Goal: Task Accomplishment & Management: Manage account settings

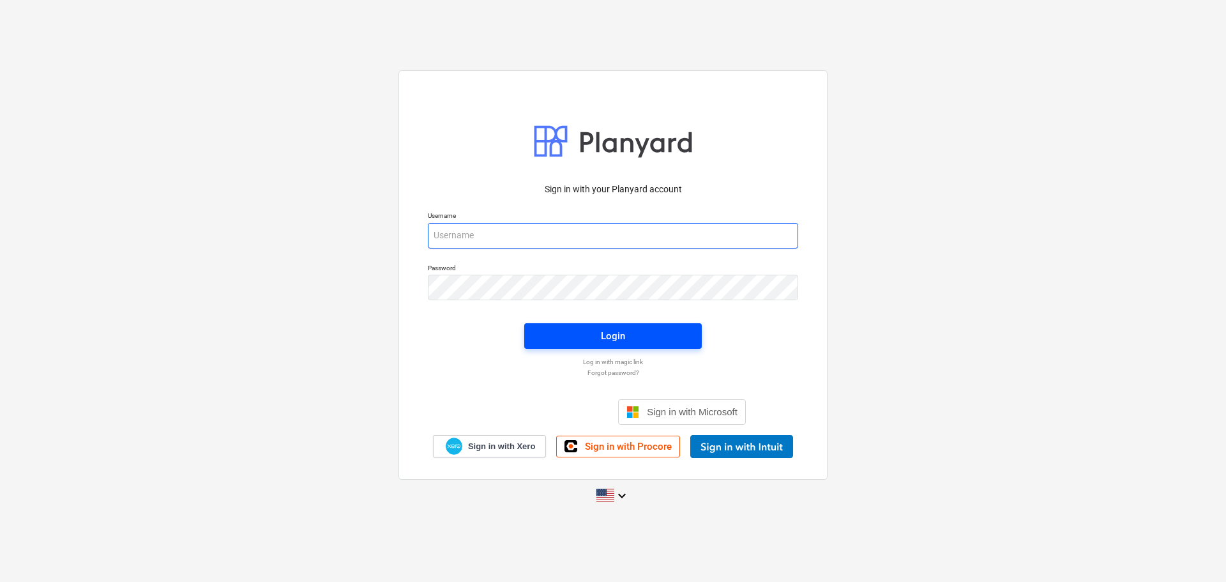
type input "[PERSON_NAME][EMAIL_ADDRESS][DOMAIN_NAME]"
click at [572, 337] on span "Login" at bounding box center [613, 336] width 147 height 17
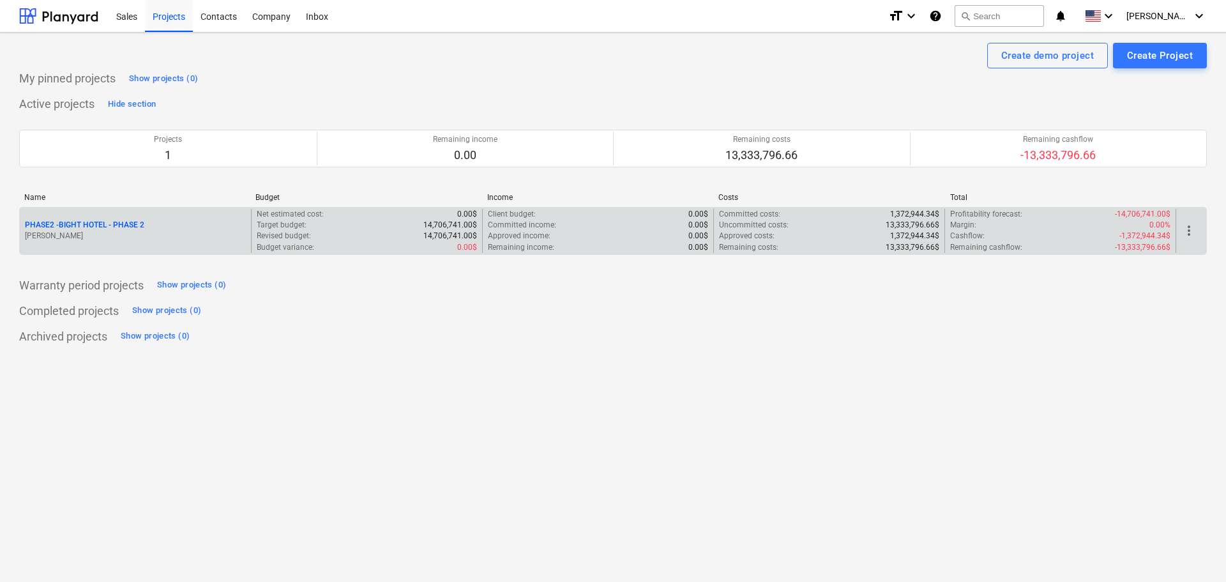
click at [82, 222] on p "PHASE2 - BIGHT HOTEL - PHASE 2" at bounding box center [84, 225] width 119 height 11
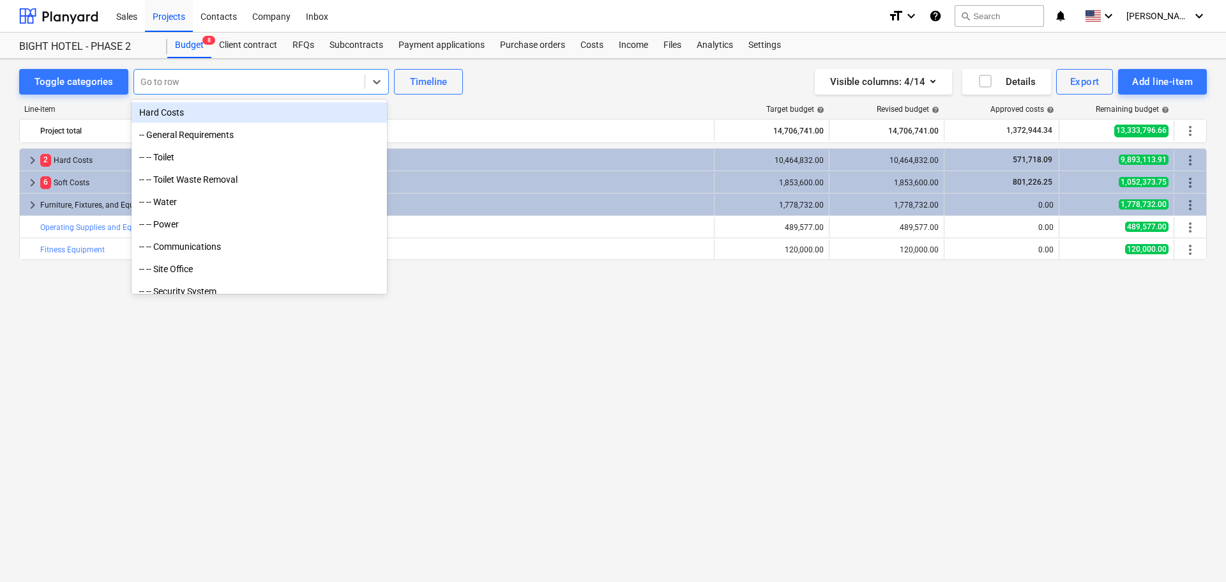
click at [174, 83] on div at bounding box center [249, 81] width 218 height 13
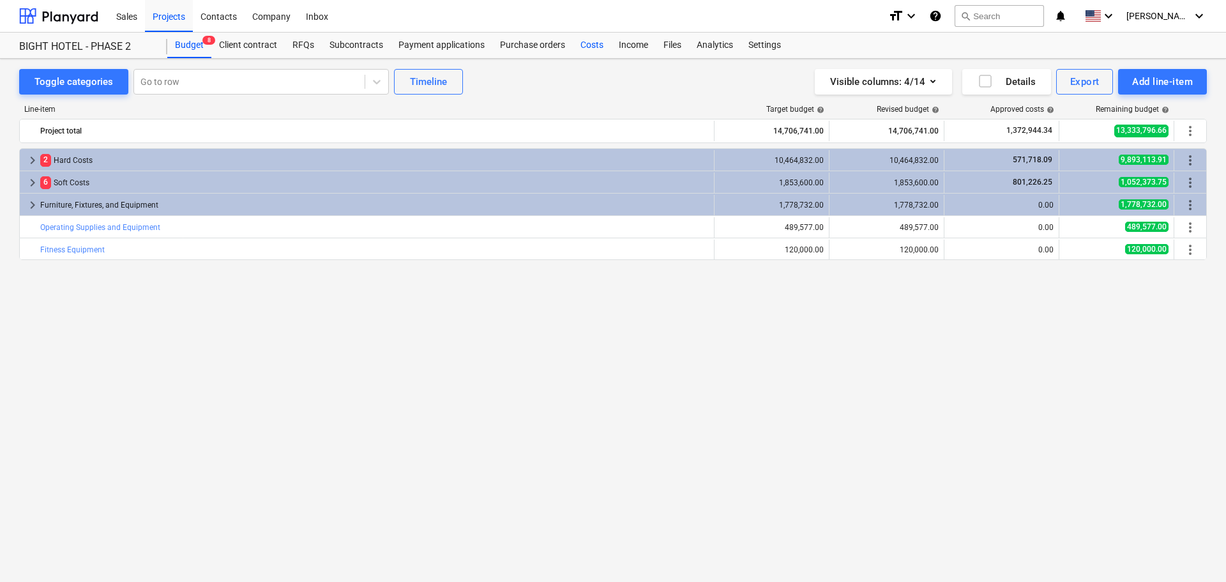
click at [585, 42] on div "Costs" at bounding box center [592, 46] width 38 height 26
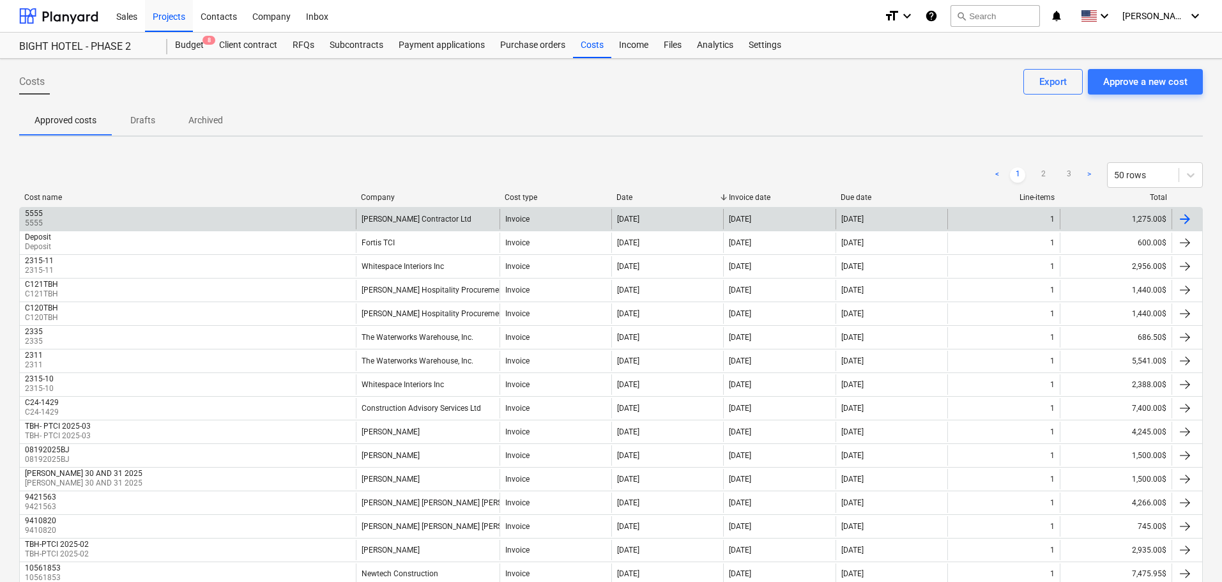
click at [100, 216] on div "5555 5555" at bounding box center [188, 219] width 336 height 20
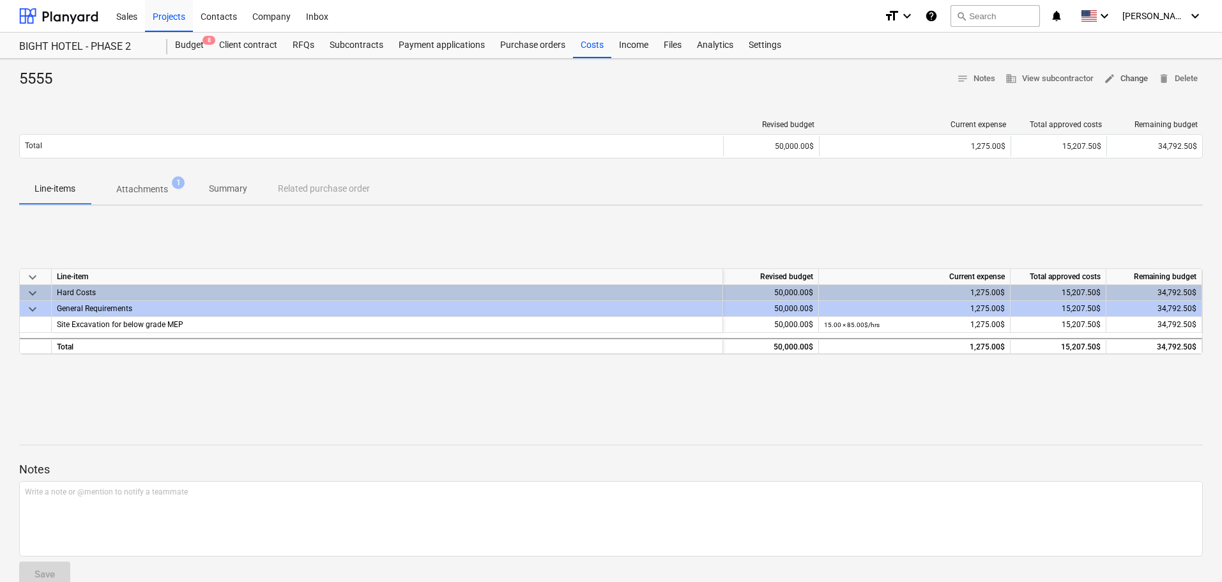
click at [1132, 83] on span "edit Change" at bounding box center [1126, 79] width 44 height 15
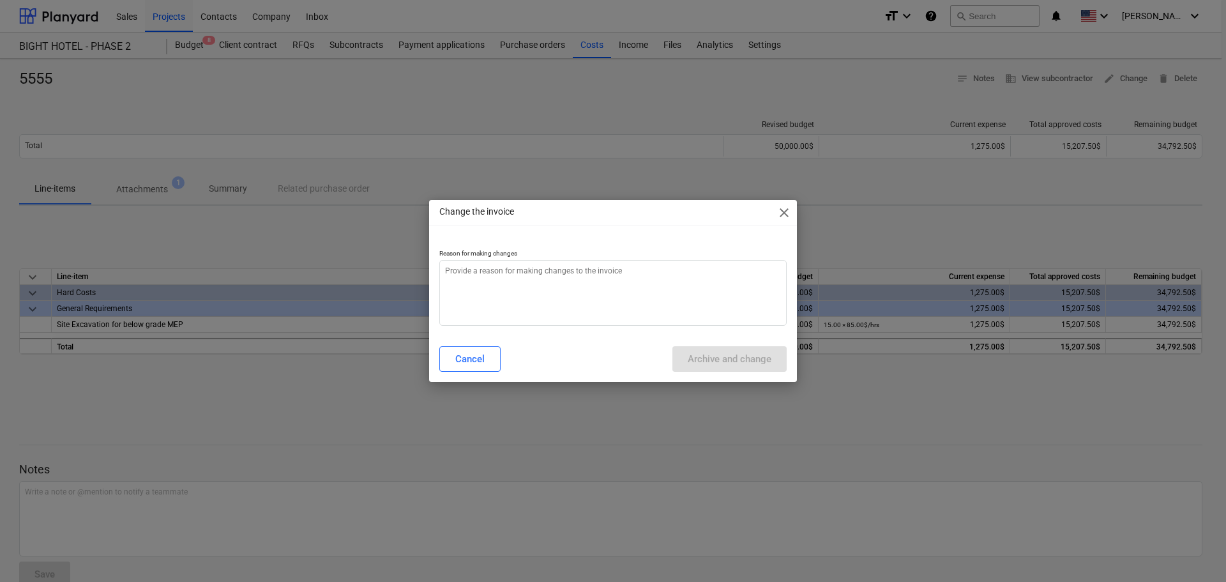
type textarea "x"
click at [521, 309] on textarea at bounding box center [612, 293] width 347 height 66
type textarea "R"
type textarea "x"
type textarea "Re"
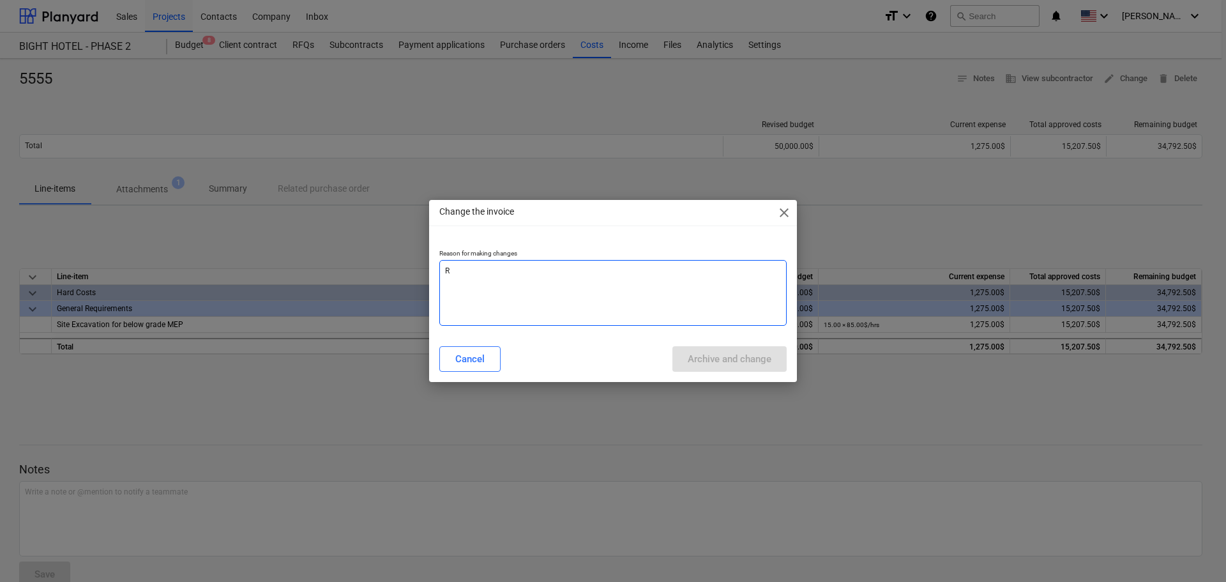
type textarea "x"
type textarea "Rev"
type textarea "x"
type textarea "Revi"
type textarea "x"
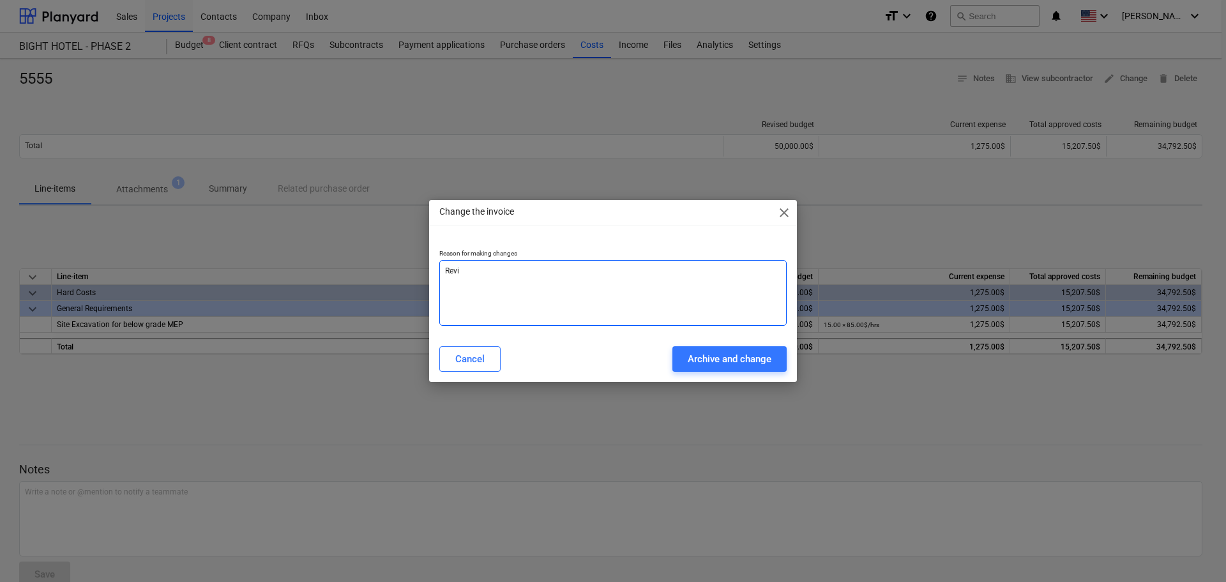
type textarea "[PERSON_NAME]"
type textarea "x"
type textarea "Revise"
type textarea "x"
type textarea "Revised"
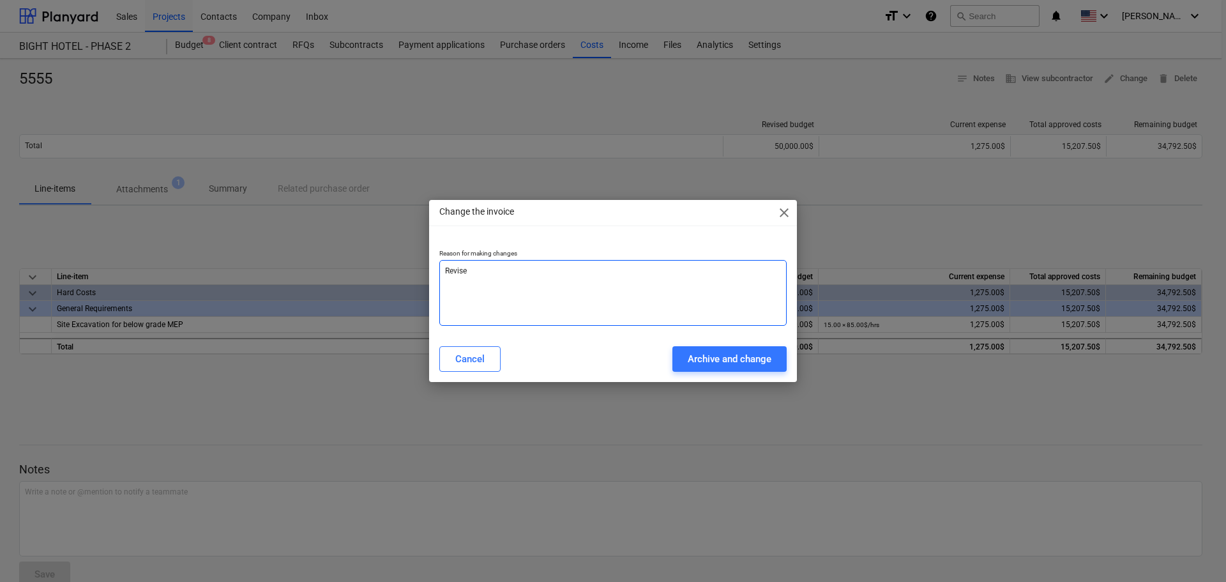
type textarea "x"
type textarea "Revised"
type textarea "x"
type textarea "Revised i"
type textarea "x"
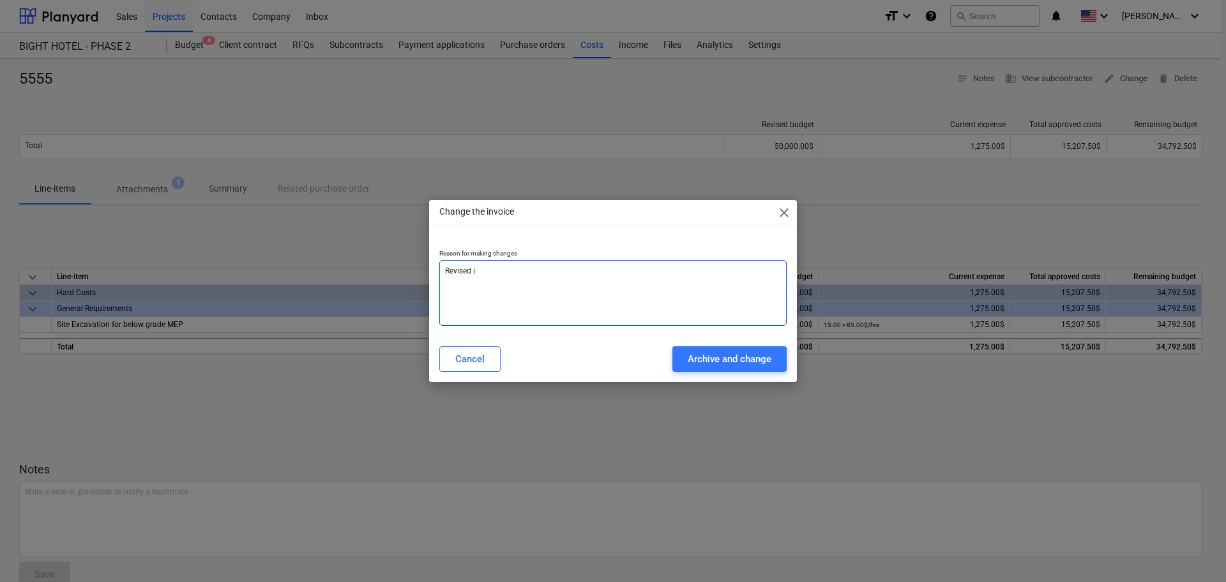
type textarea "Revised in"
type textarea "x"
type textarea "Revised inv"
type textarea "x"
type textarea "Revised invo"
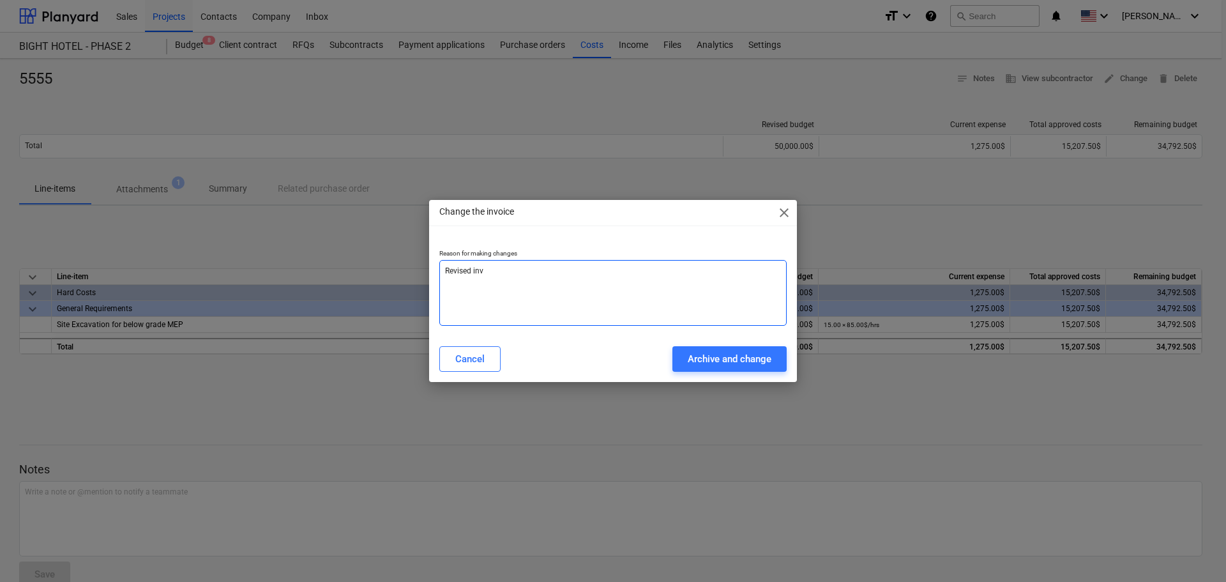
type textarea "x"
type textarea "Revised invoi"
type textarea "x"
type textarea "Revised invoic"
type textarea "x"
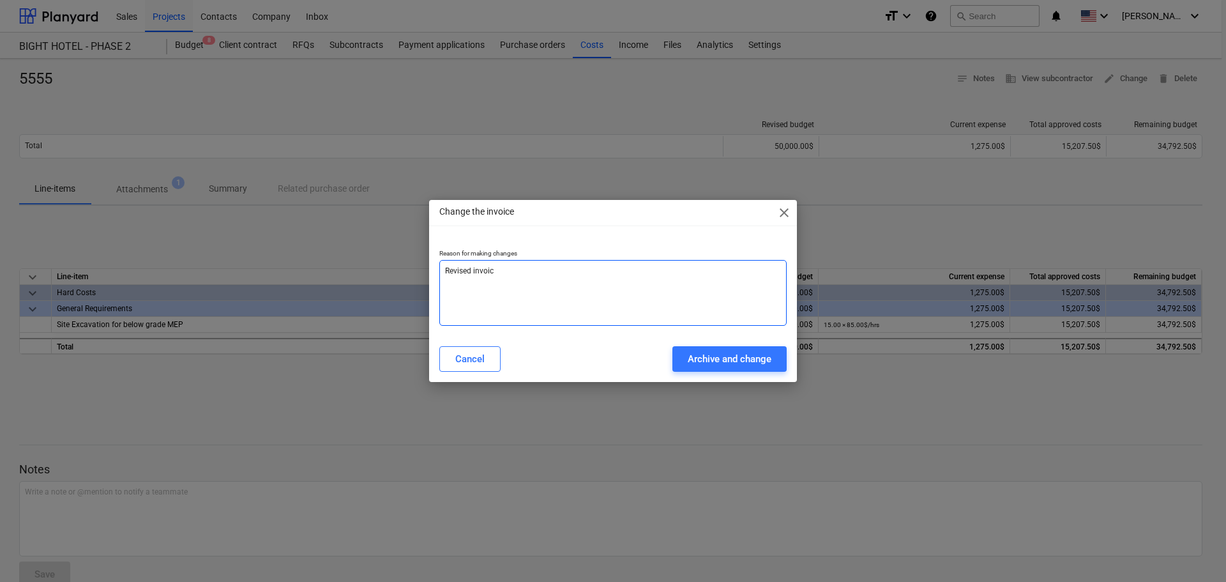
type textarea "Revised invoice"
type textarea "x"
type textarea "Revised invoice"
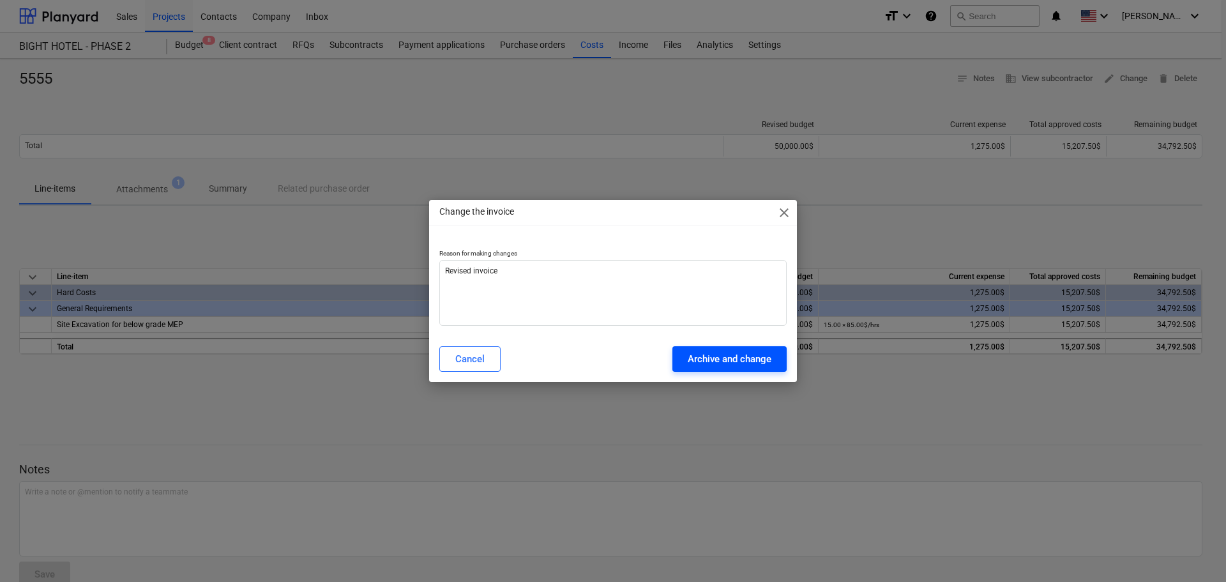
click at [688, 364] on div "Archive and change" at bounding box center [730, 359] width 84 height 17
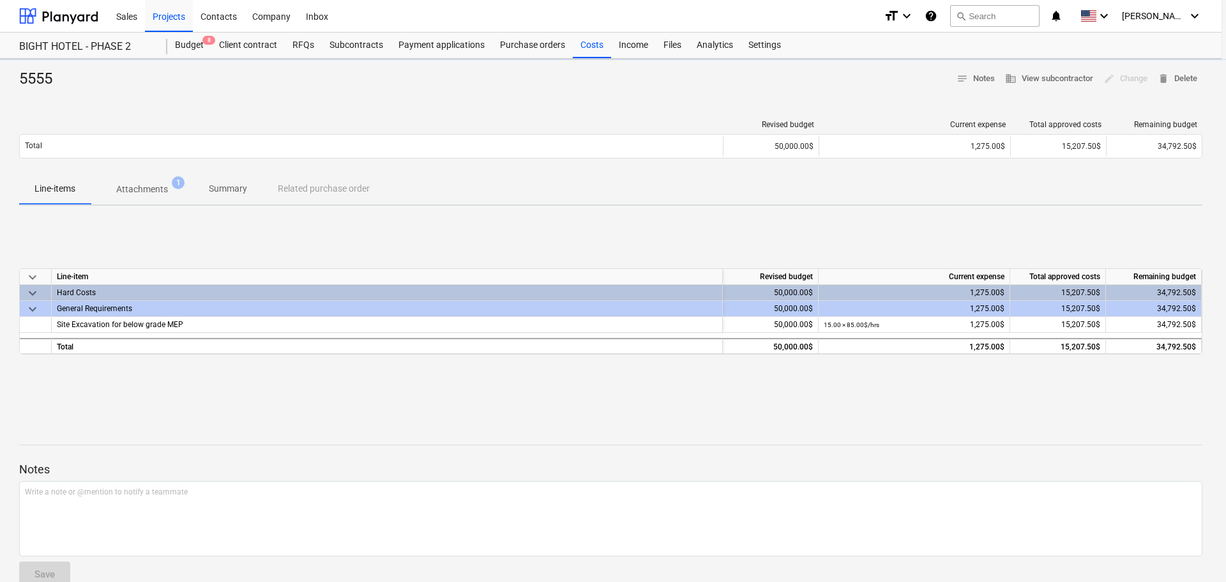
type textarea "x"
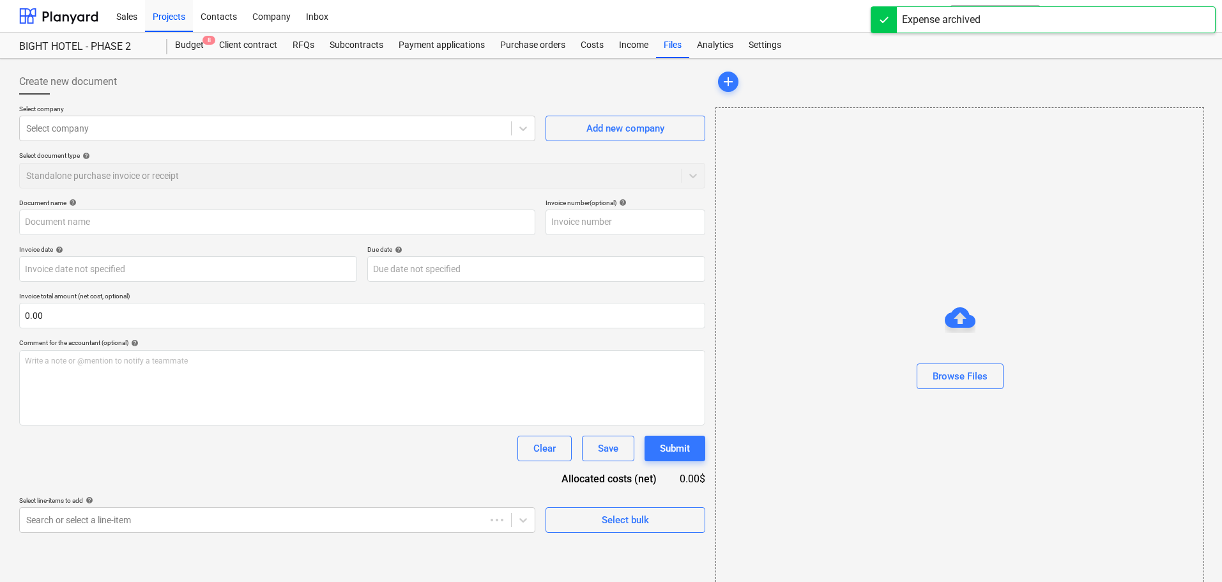
type input "5555"
type input "[DATE]"
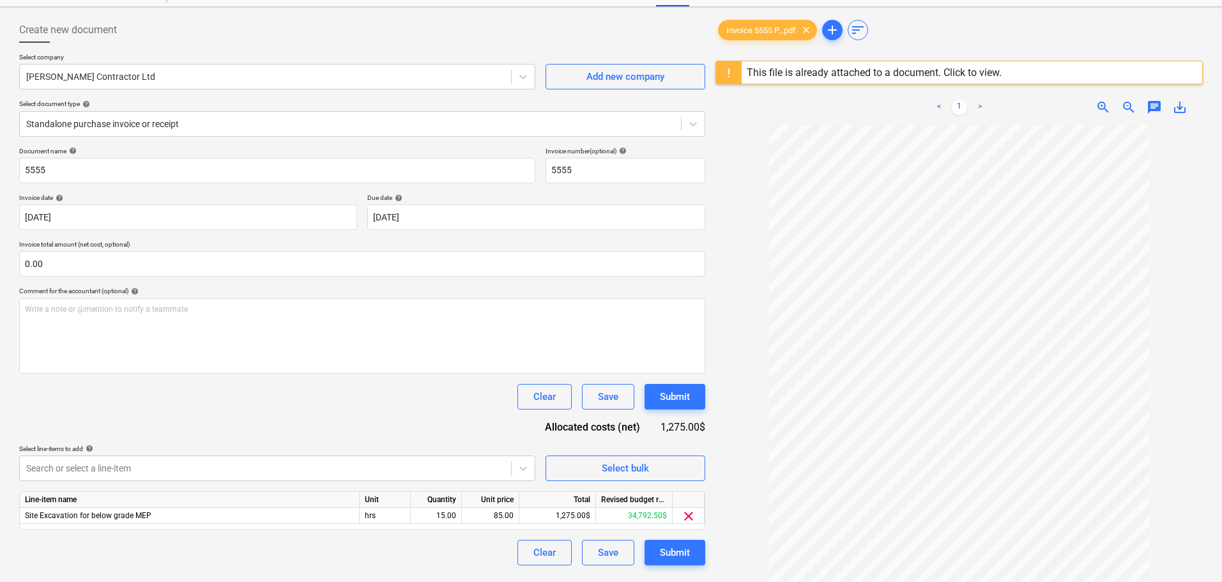
scroll to position [24, 0]
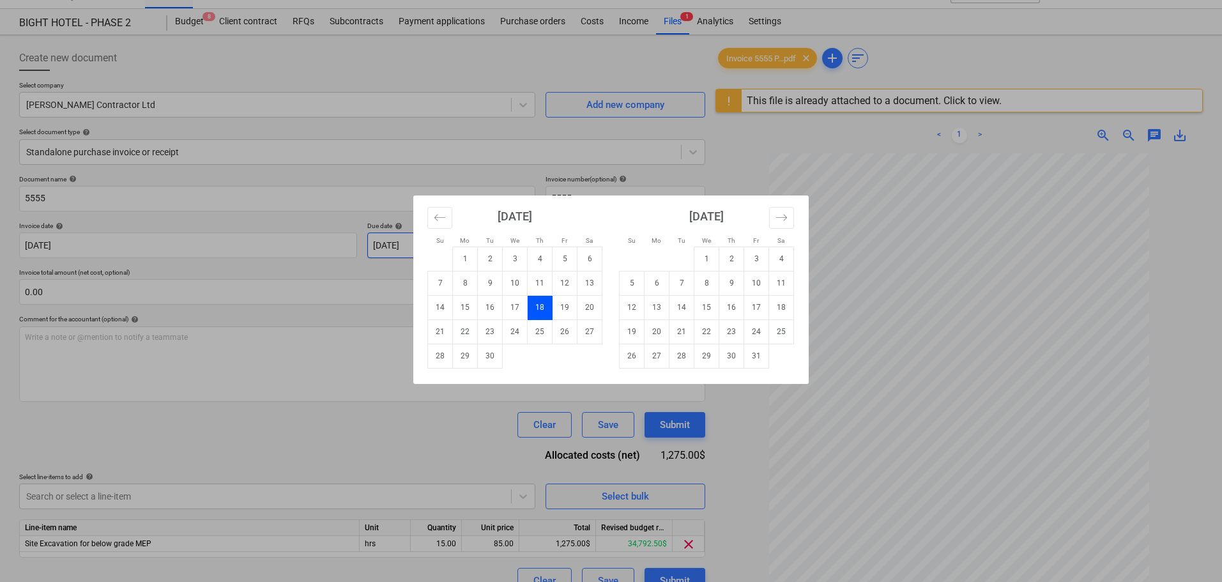
click at [468, 254] on body "Sales Projects Contacts Company Inbox format_size keyboard_arrow_down help sear…" at bounding box center [611, 267] width 1222 height 582
click at [335, 300] on div "Su Mo Tu We Th Fr Sa Su Mo Tu We Th Fr Sa [DATE] 1 2 3 4 5 6 7 8 9 10 11 12 13 …" at bounding box center [611, 291] width 1222 height 582
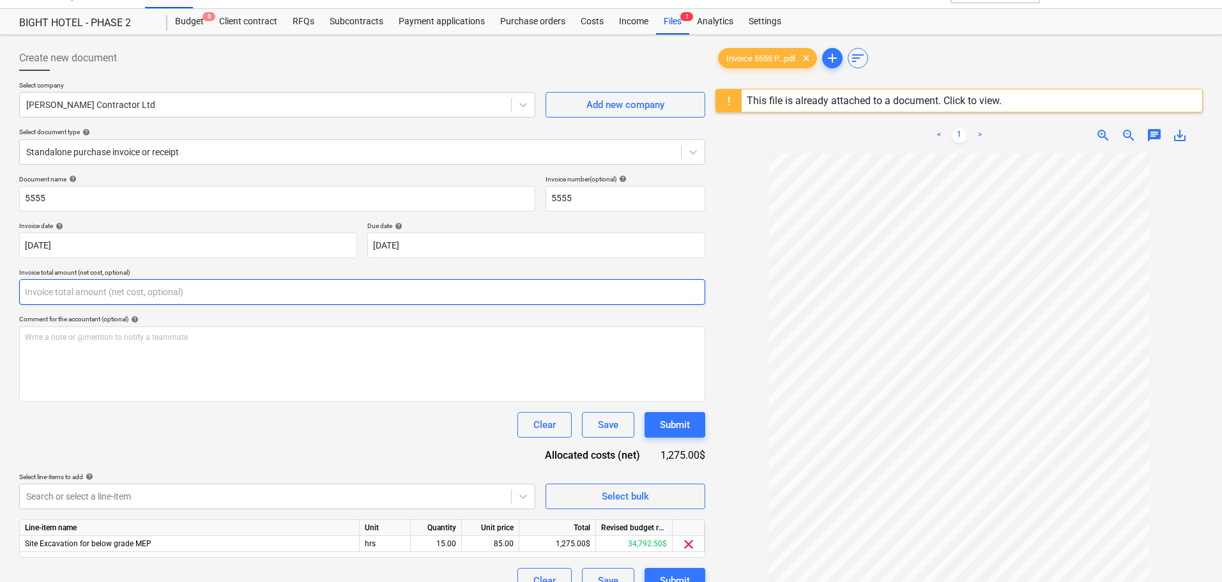
click at [201, 294] on input "text" at bounding box center [362, 292] width 686 height 26
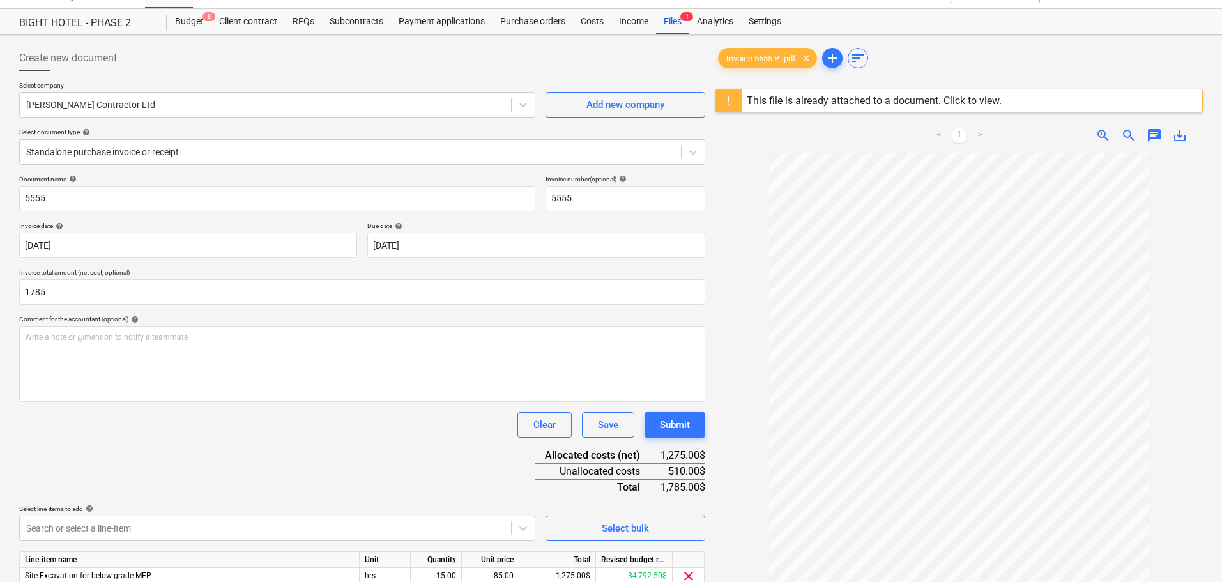
type input "1,785.00"
click at [227, 425] on div "Clear Save Submit" at bounding box center [362, 425] width 686 height 26
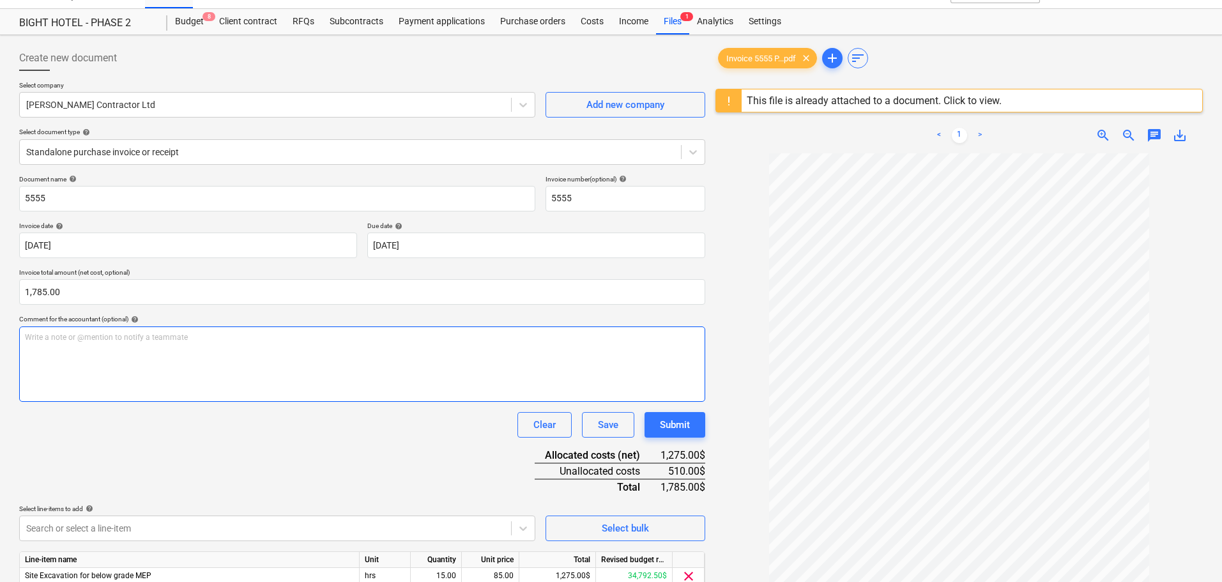
click at [278, 379] on div "Write a note or @mention to notify a teammate [PERSON_NAME]" at bounding box center [362, 363] width 686 height 75
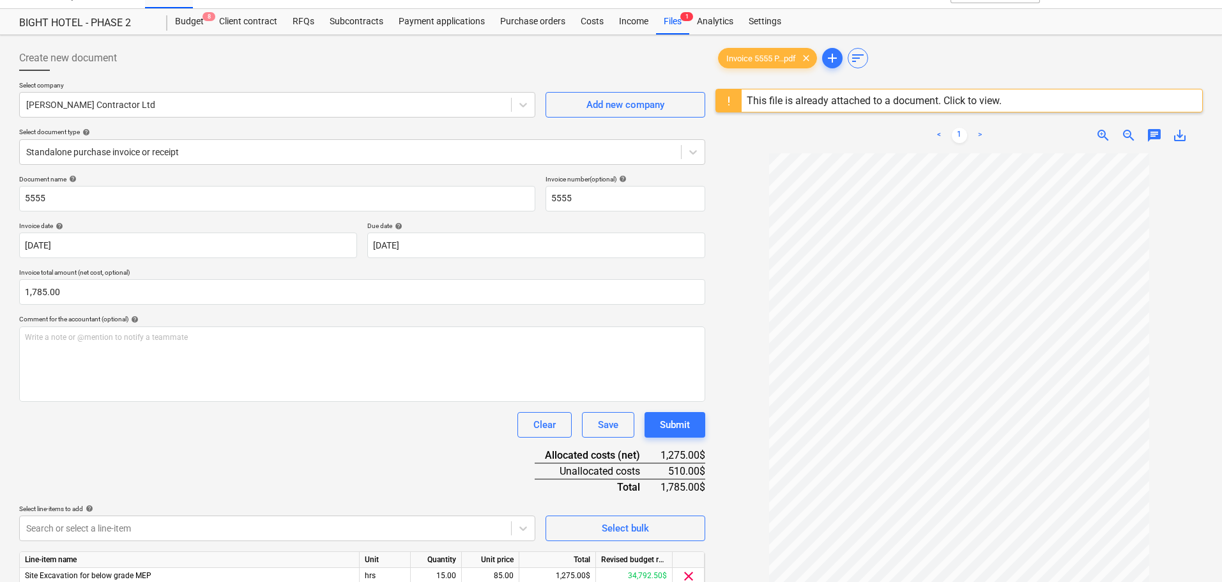
click at [275, 450] on div "Document name help 5555 Invoice number (optional) help 5555 Invoice date help […" at bounding box center [362, 400] width 686 height 450
click at [244, 526] on body "Sales Projects Contacts Company Inbox format_size keyboard_arrow_down help sear…" at bounding box center [611, 267] width 1222 height 582
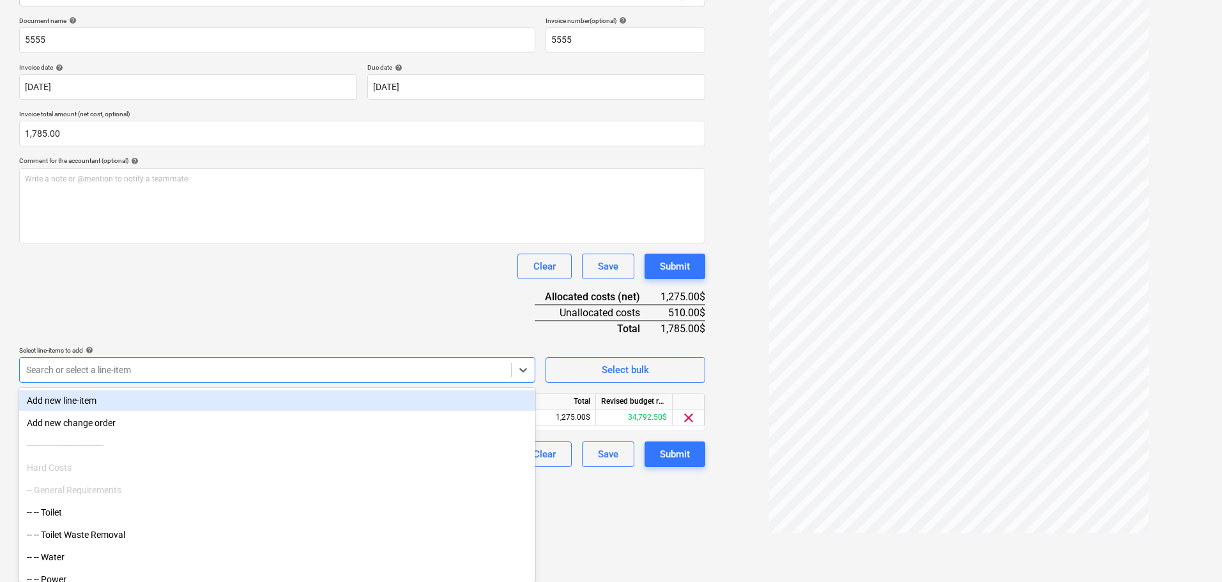
click at [244, 295] on div "Document name help 5555 Invoice number (optional) help 5555 Invoice date help […" at bounding box center [362, 242] width 686 height 450
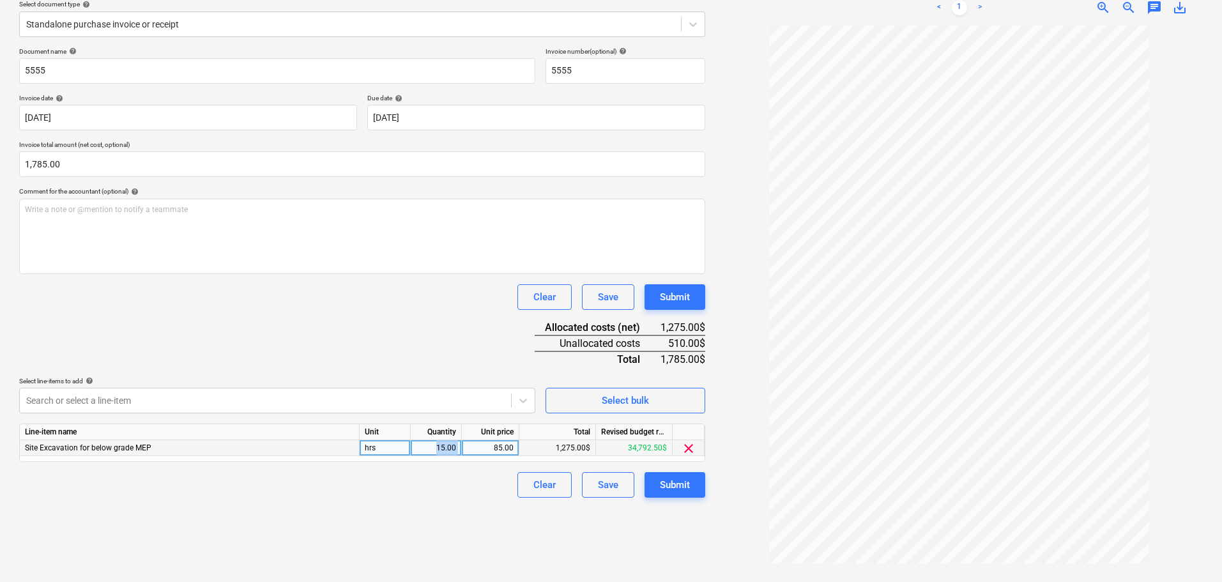
drag, startPoint x: 431, startPoint y: 449, endPoint x: 491, endPoint y: 445, distance: 60.2
click at [0, 0] on div "Site Excavation for below grade MEP hrs 15.00 85.00 1,275.00$ 34,792.50$ clear" at bounding box center [0, 0] width 0 height 0
click at [434, 454] on div "15.00" at bounding box center [436, 448] width 40 height 16
type input "22"
click at [472, 477] on div "Clear Save Submit" at bounding box center [362, 485] width 686 height 26
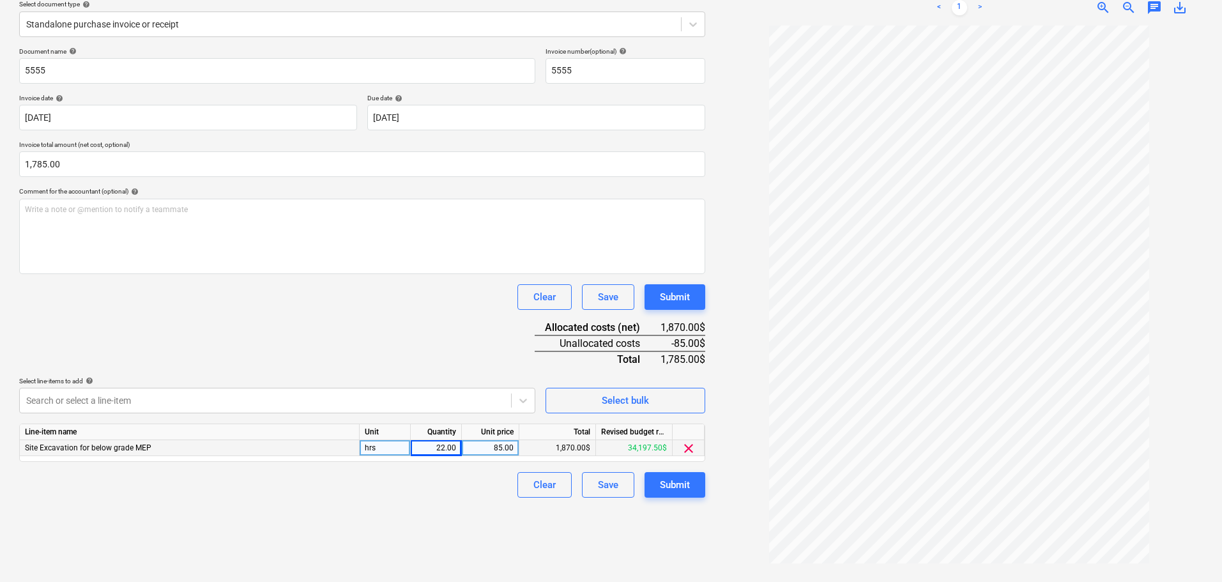
click at [440, 439] on div "Quantity" at bounding box center [436, 432] width 51 height 16
click at [447, 445] on div "22.00" at bounding box center [436, 448] width 40 height 16
click at [447, 448] on div "22.00" at bounding box center [436, 448] width 40 height 16
type input "21"
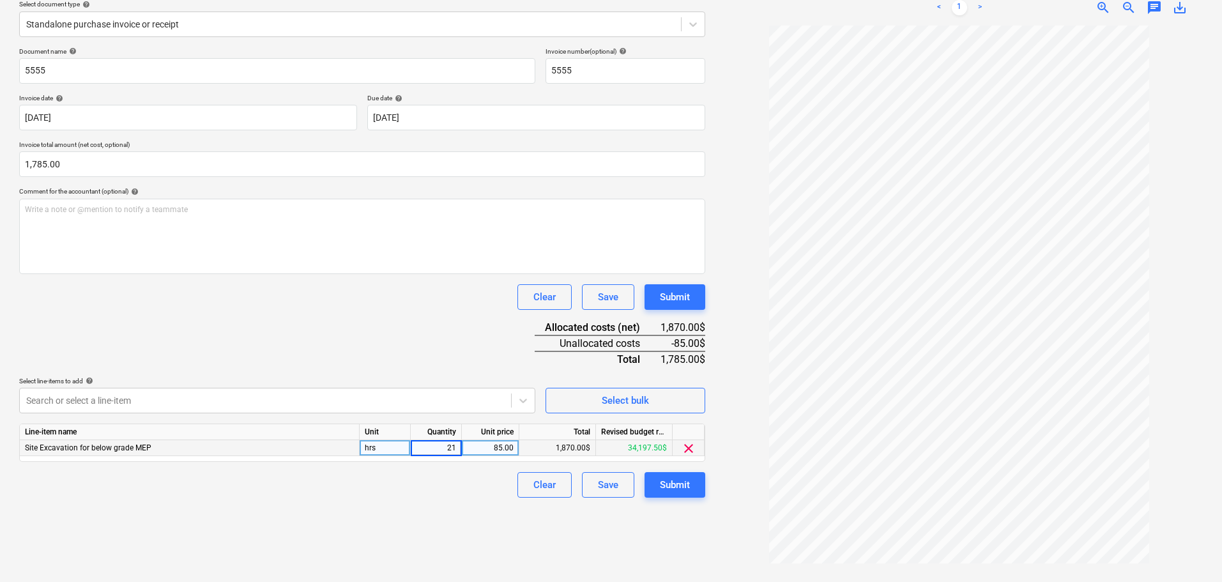
click at [379, 311] on div "Document name help 5555 Invoice number (optional) help 5555 Invoice date help […" at bounding box center [362, 272] width 686 height 450
click at [418, 513] on div "Create new document Select company [PERSON_NAME] Contractor Ltd Add new company…" at bounding box center [362, 245] width 696 height 664
click at [696, 492] on button "Submit" at bounding box center [674, 485] width 61 height 26
